Goal: Complete application form

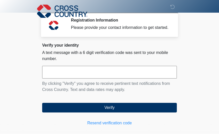
scroll to position [28, 0]
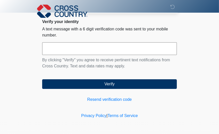
click at [48, 52] on input "text" at bounding box center [109, 48] width 135 height 13
type input "******"
click at [42, 79] on button "Verify" at bounding box center [109, 84] width 135 height 10
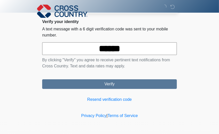
scroll to position [0, 0]
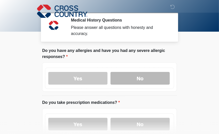
click at [153, 76] on label "No" at bounding box center [139, 78] width 59 height 13
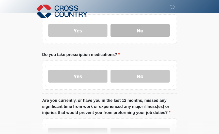
scroll to position [50, 0]
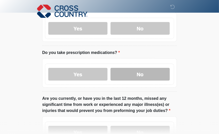
click at [154, 77] on label "No" at bounding box center [139, 74] width 59 height 13
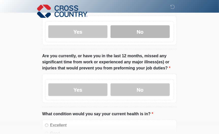
scroll to position [93, 0]
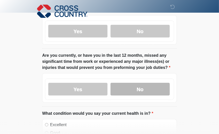
click at [152, 90] on label "No" at bounding box center [139, 89] width 59 height 13
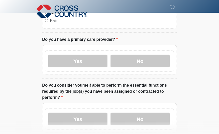
scroll to position [214, 0]
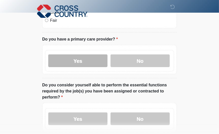
click at [92, 63] on label "Yes" at bounding box center [77, 61] width 59 height 13
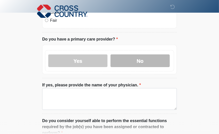
click at [122, 55] on label "No" at bounding box center [139, 61] width 59 height 13
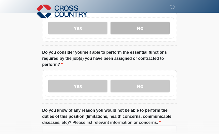
scroll to position [249, 0]
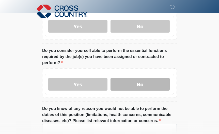
click at [144, 78] on label "No" at bounding box center [139, 84] width 59 height 13
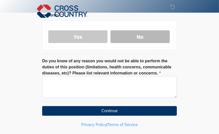
scroll to position [298, 0]
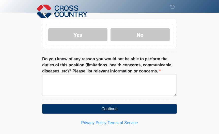
click at [78, 90] on li "Do you know of any reason you would not be able to perform the duties of this p…" at bounding box center [109, 78] width 135 height 44
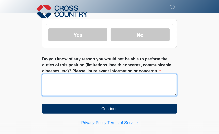
click at [66, 74] on textarea "Do you know of any reason you would not be able to perform the duties of this p…" at bounding box center [109, 85] width 135 height 22
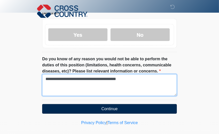
type textarea "**********"
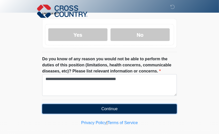
click at [43, 104] on button "Continue" at bounding box center [109, 109] width 135 height 10
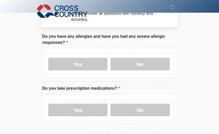
scroll to position [0, 0]
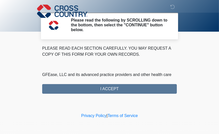
click at [67, 85] on div "PLEASE READ EACH SECTION CAREFULLY. YOU MAY REQUEST A COPY OF THIS FORM FOR YOU…" at bounding box center [109, 69] width 135 height 48
click at [67, 86] on div "PLEASE READ EACH SECTION CAREFULLY. YOU MAY REQUEST A COPY OF THIS FORM FOR YOU…" at bounding box center [109, 69] width 135 height 48
click at [104, 87] on div "PLEASE READ EACH SECTION CAREFULLY. YOU MAY REQUEST A COPY OF THIS FORM FOR YOU…" at bounding box center [109, 69] width 135 height 48
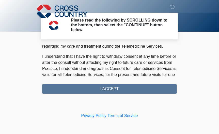
scroll to position [361, 0]
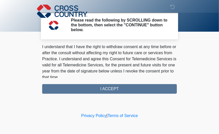
click at [107, 87] on div "PLEASE READ EACH SECTION CAREFULLY. YOU MAY REQUEST A COPY OF THIS FORM FOR YOU…" at bounding box center [109, 69] width 135 height 48
click at [107, 88] on div "PLEASE READ EACH SECTION CAREFULLY. YOU MAY REQUEST A COPY OF THIS FORM FOR YOU…" at bounding box center [109, 69] width 135 height 48
click at [113, 84] on div "PLEASE READ EACH SECTION CAREFULLY. YOU MAY REQUEST A COPY OF THIS FORM FOR YOU…" at bounding box center [109, 69] width 135 height 48
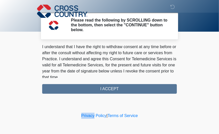
click at [113, 84] on div "PLEASE READ EACH SECTION CAREFULLY. YOU MAY REQUEST A COPY OF THIS FORM FOR YOU…" at bounding box center [109, 69] width 135 height 48
click at [127, 23] on h2 "Please read the following by SCROLLING down to the bottom, then select the "CON…" at bounding box center [120, 25] width 98 height 15
click at [103, 84] on div "PLEASE READ EACH SECTION CAREFULLY. YOU MAY REQUEST A COPY OF THIS FORM FOR YOU…" at bounding box center [109, 69] width 135 height 48
click at [107, 90] on div "PLEASE READ EACH SECTION CAREFULLY. YOU MAY REQUEST A COPY OF THIS FORM FOR YOU…" at bounding box center [109, 69] width 135 height 48
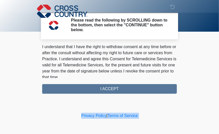
click at [107, 90] on div "PLEASE READ EACH SECTION CAREFULLY. YOU MAY REQUEST A COPY OF THIS FORM FOR YOU…" at bounding box center [109, 69] width 135 height 48
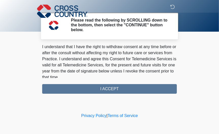
click at [172, 6] on icon at bounding box center [172, 7] width 5 height 5
